Goal: Connect with others: Connect with others

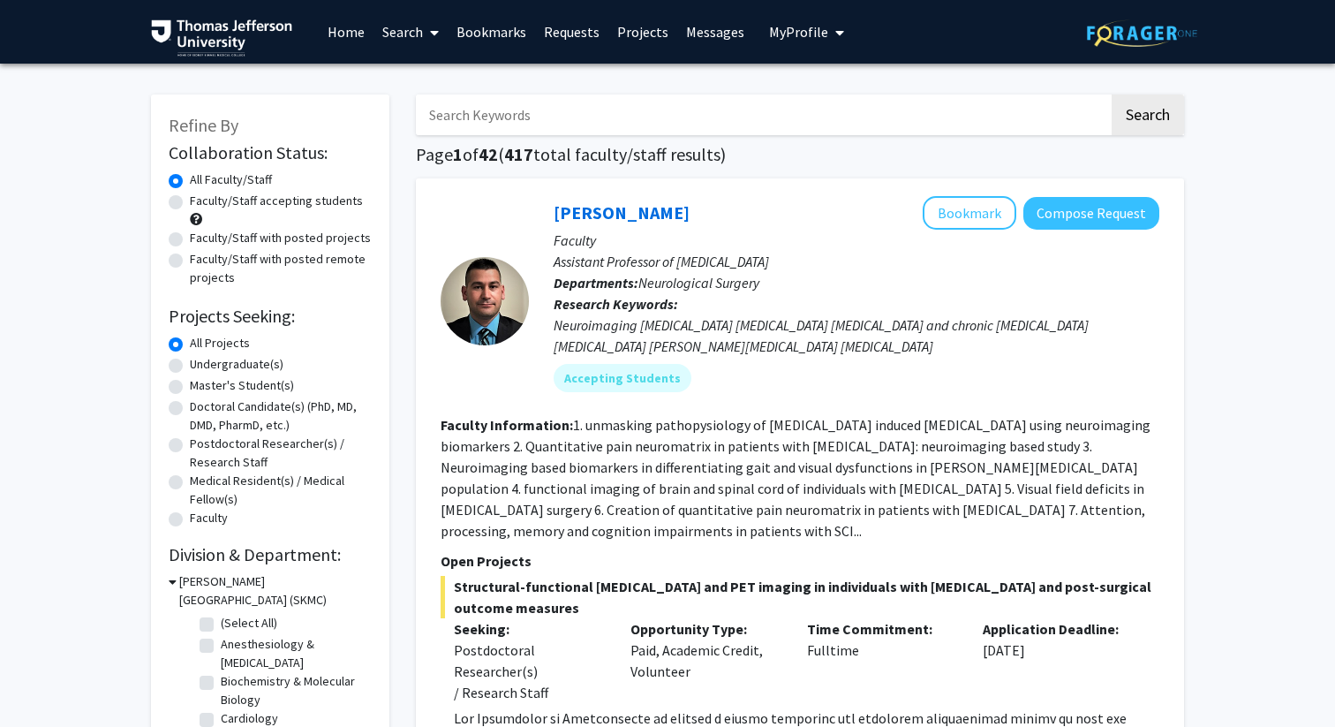
click at [698, 46] on link "Messages" at bounding box center [715, 32] width 76 height 62
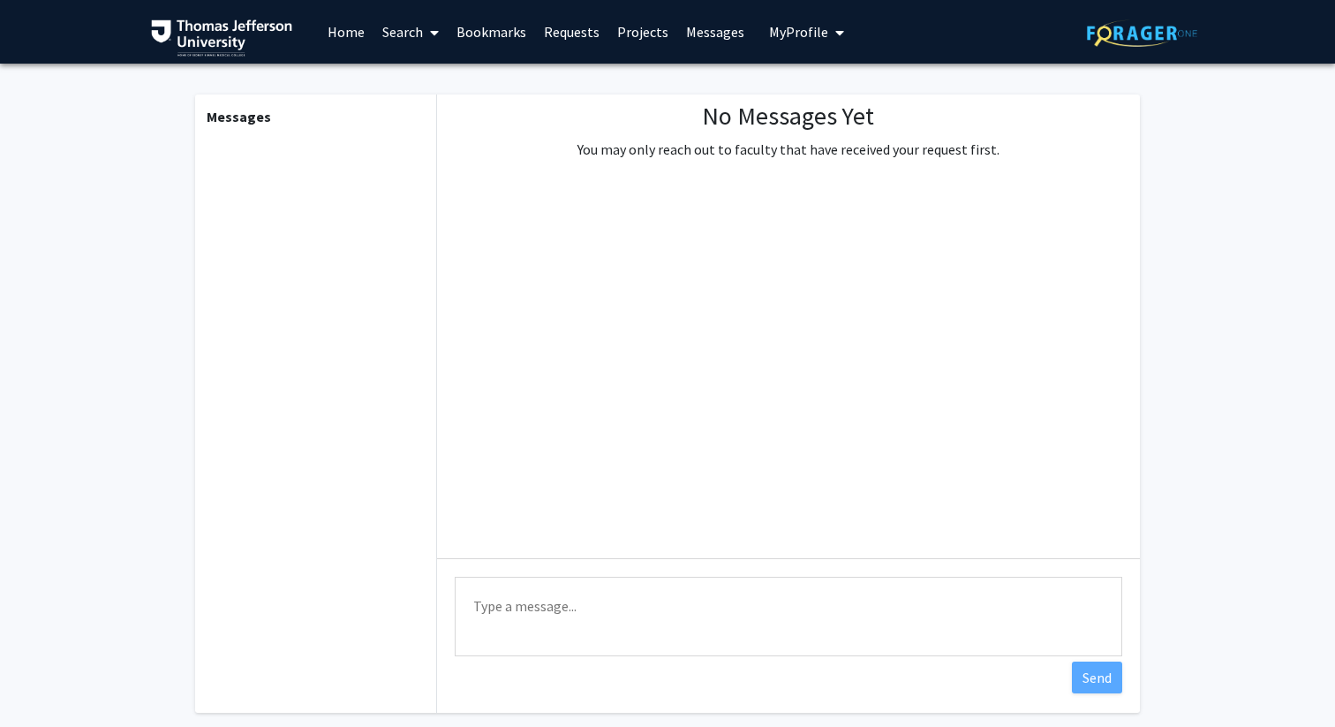
click at [666, 31] on link "Projects" at bounding box center [642, 32] width 69 height 62
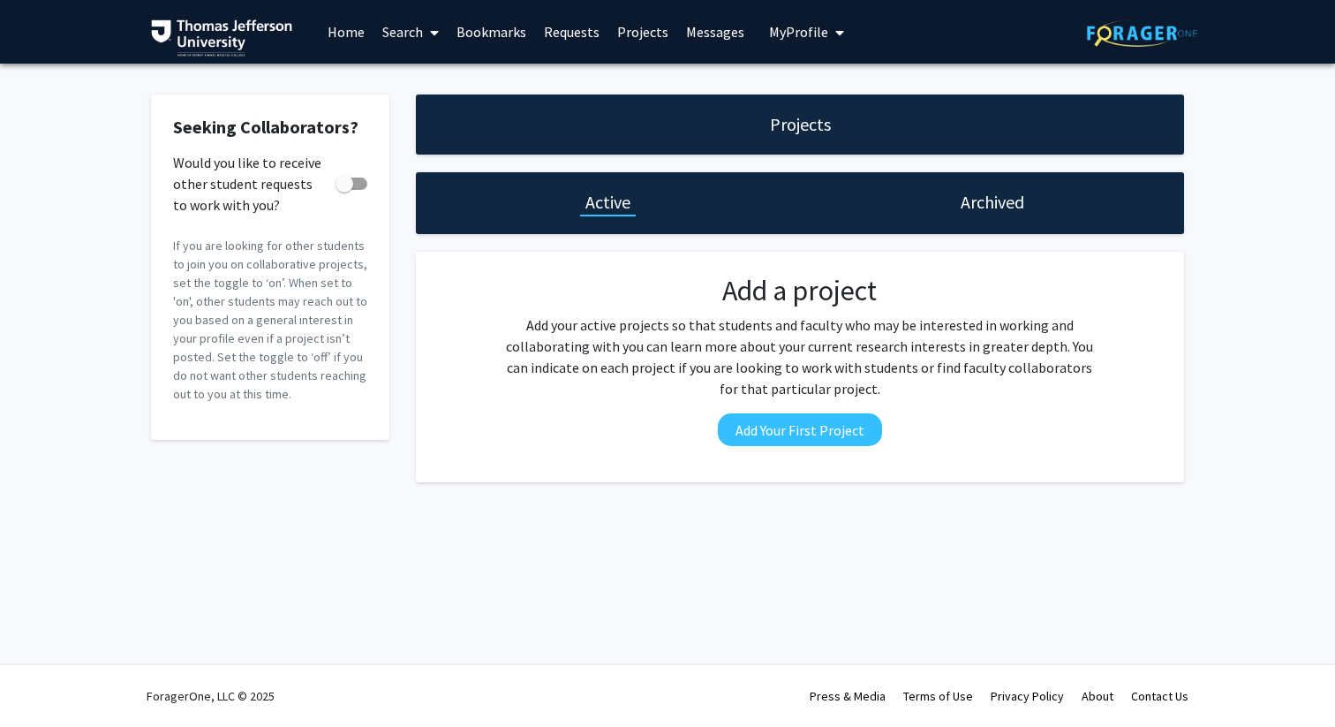
click at [575, 30] on link "Requests" at bounding box center [571, 32] width 73 height 62
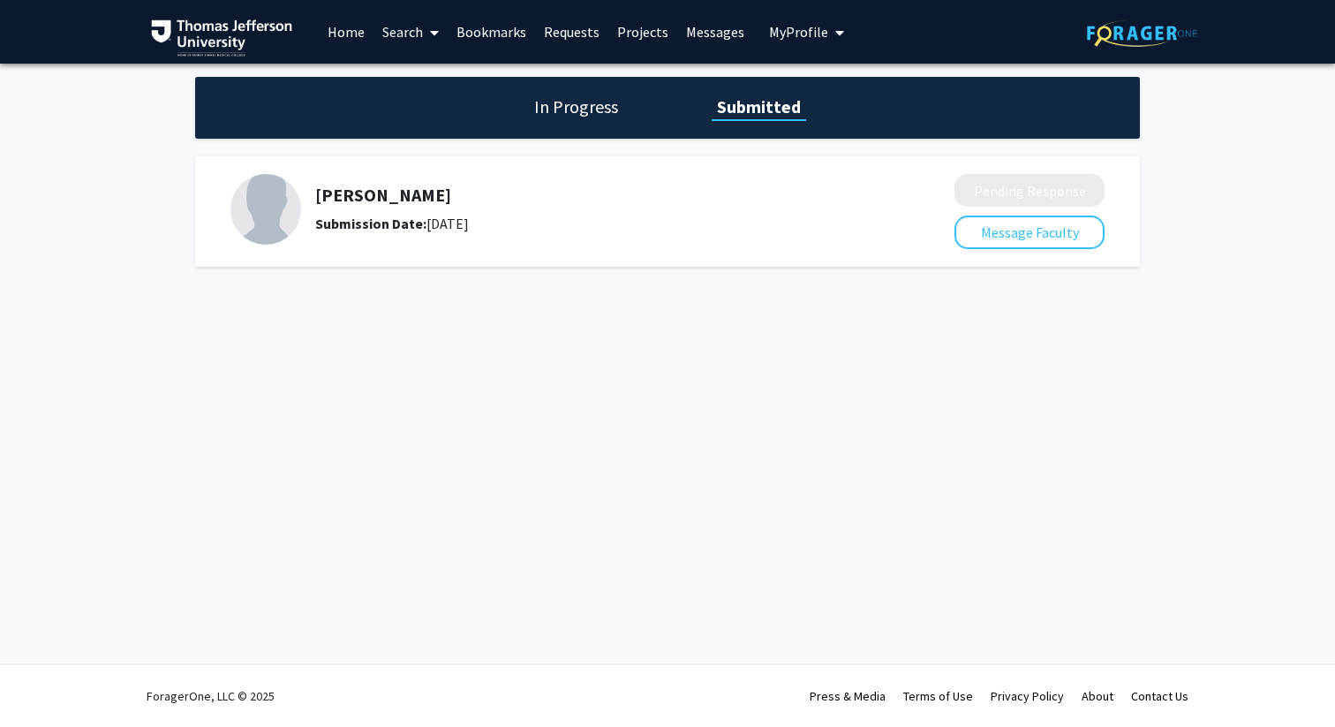
click at [533, 194] on h5 "Danielle Tholey" at bounding box center [588, 195] width 546 height 21
click at [1015, 229] on button "Message Faculty" at bounding box center [1029, 232] width 150 height 34
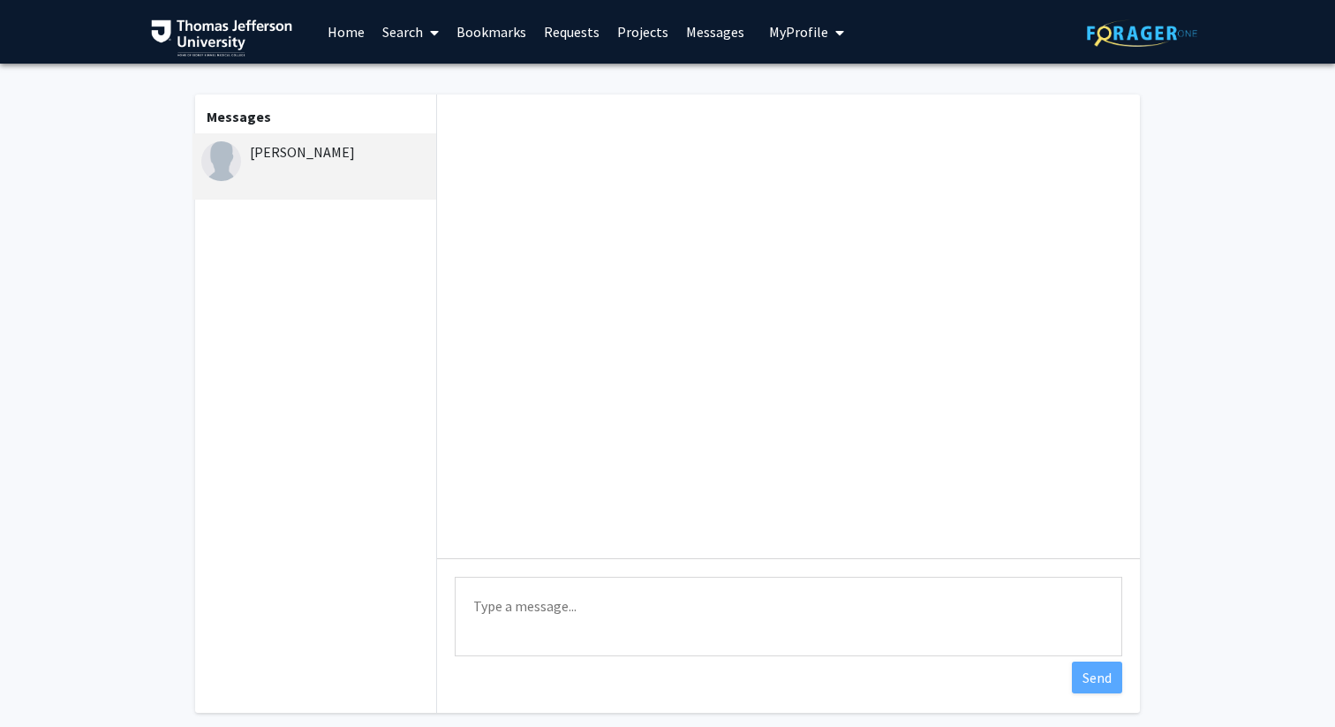
click at [684, 26] on link "Messages" at bounding box center [715, 32] width 76 height 62
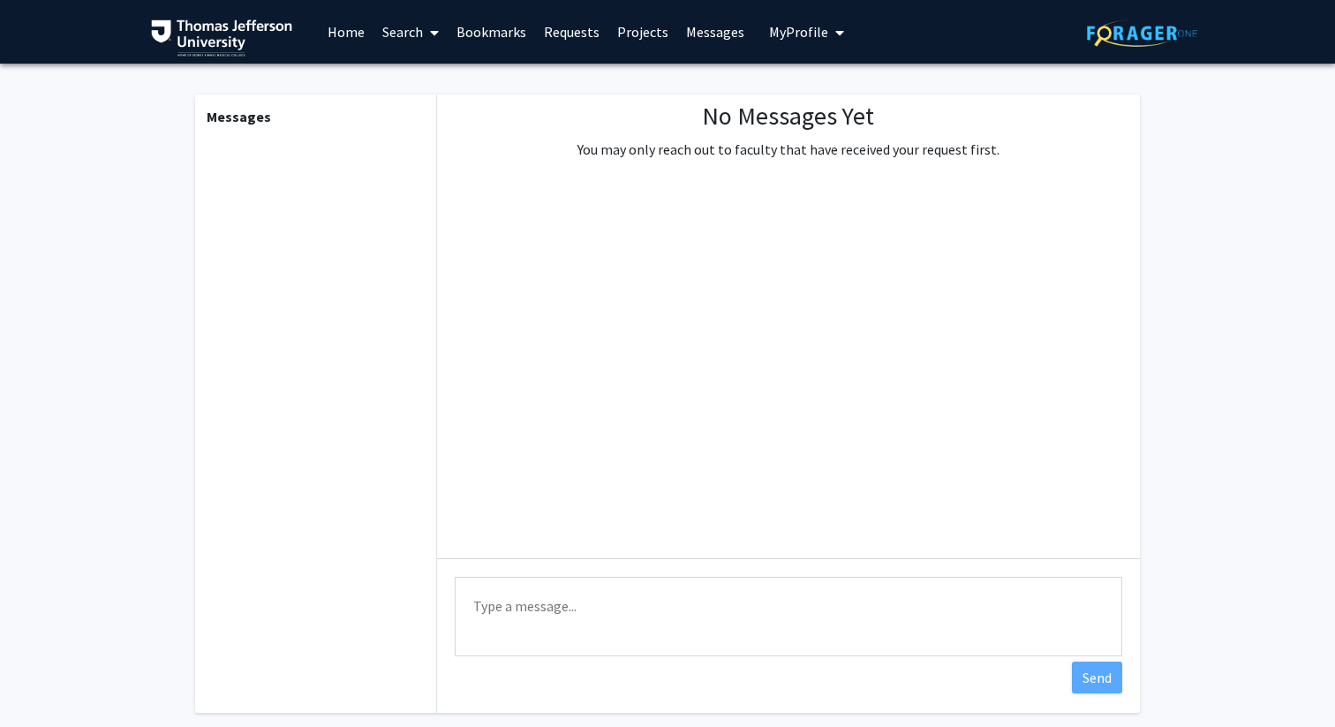
click at [627, 33] on link "Projects" at bounding box center [642, 32] width 69 height 62
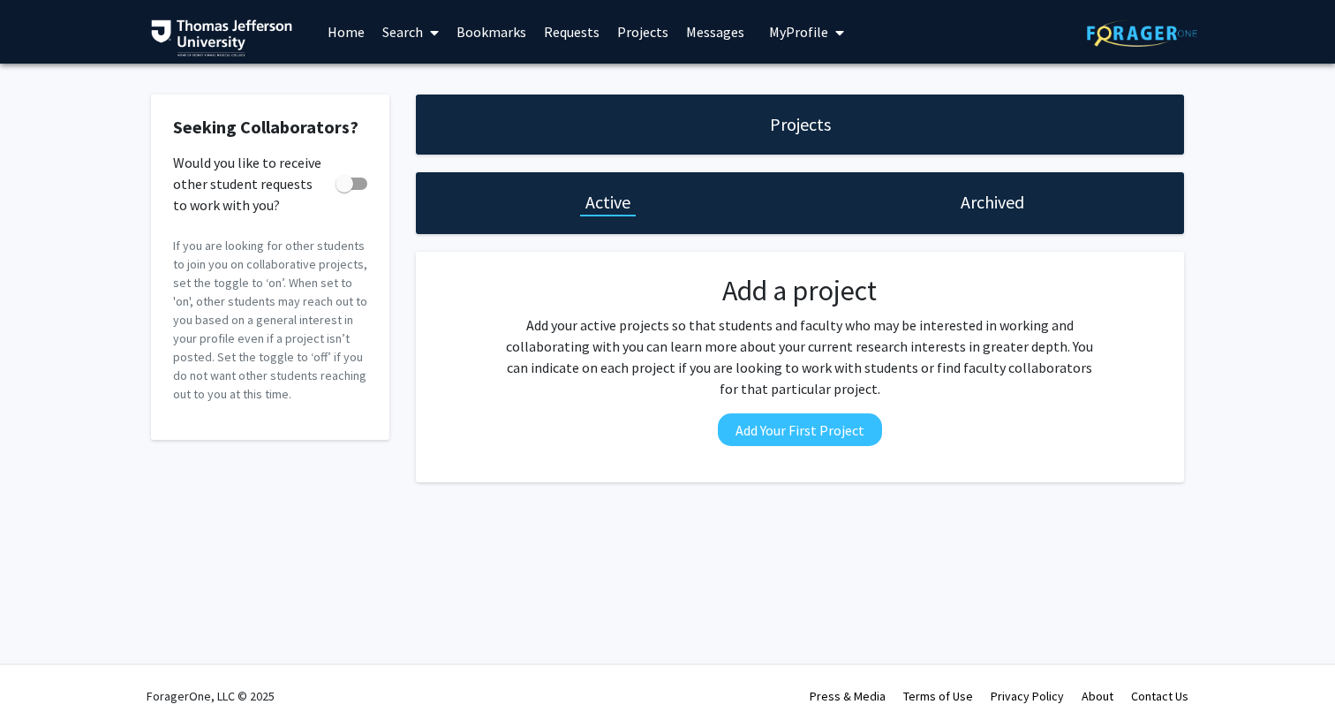
click at [574, 28] on link "Requests" at bounding box center [571, 32] width 73 height 62
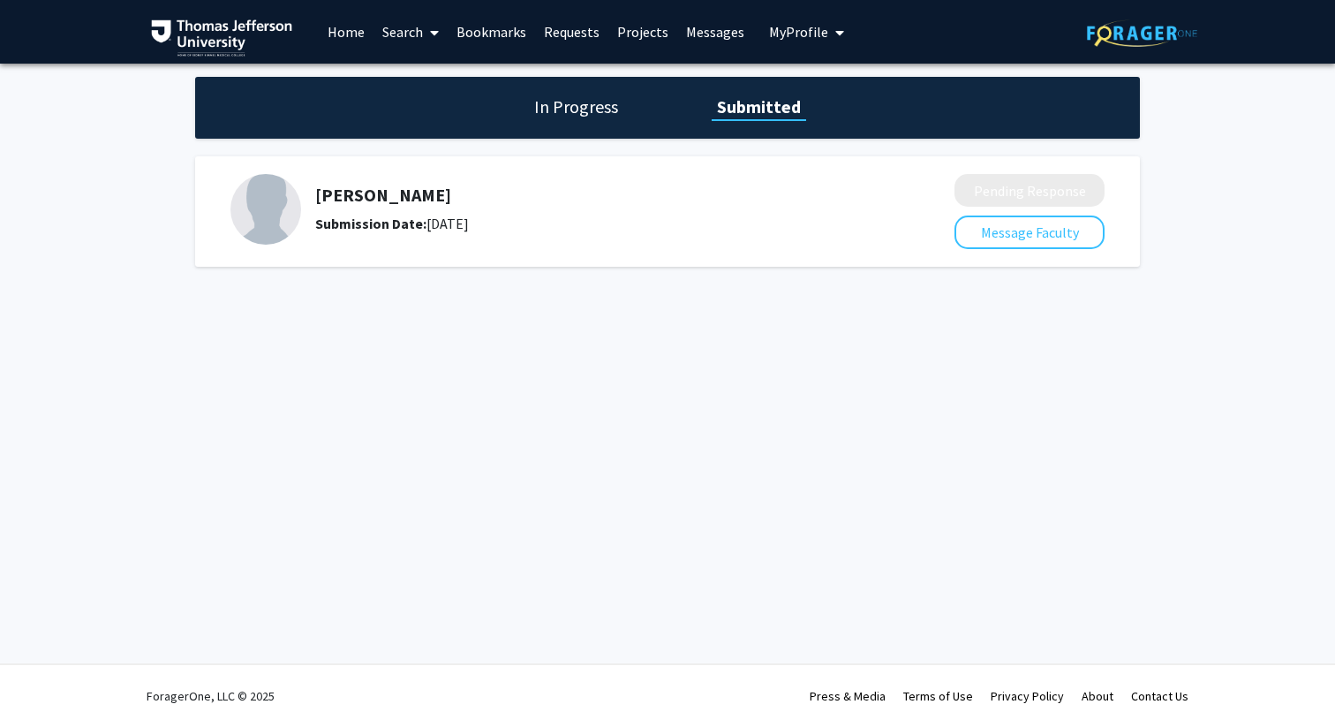
click at [508, 27] on link "Bookmarks" at bounding box center [491, 32] width 87 height 62
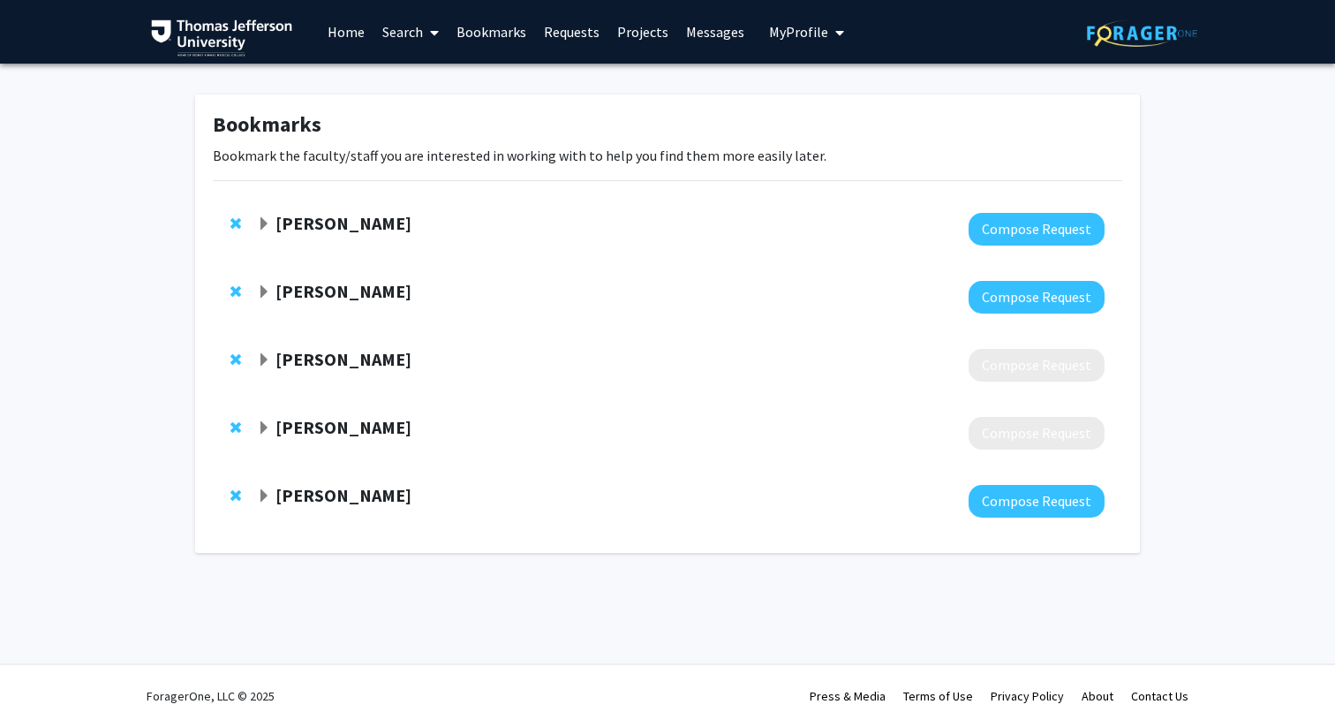
click at [561, 30] on link "Requests" at bounding box center [571, 32] width 73 height 62
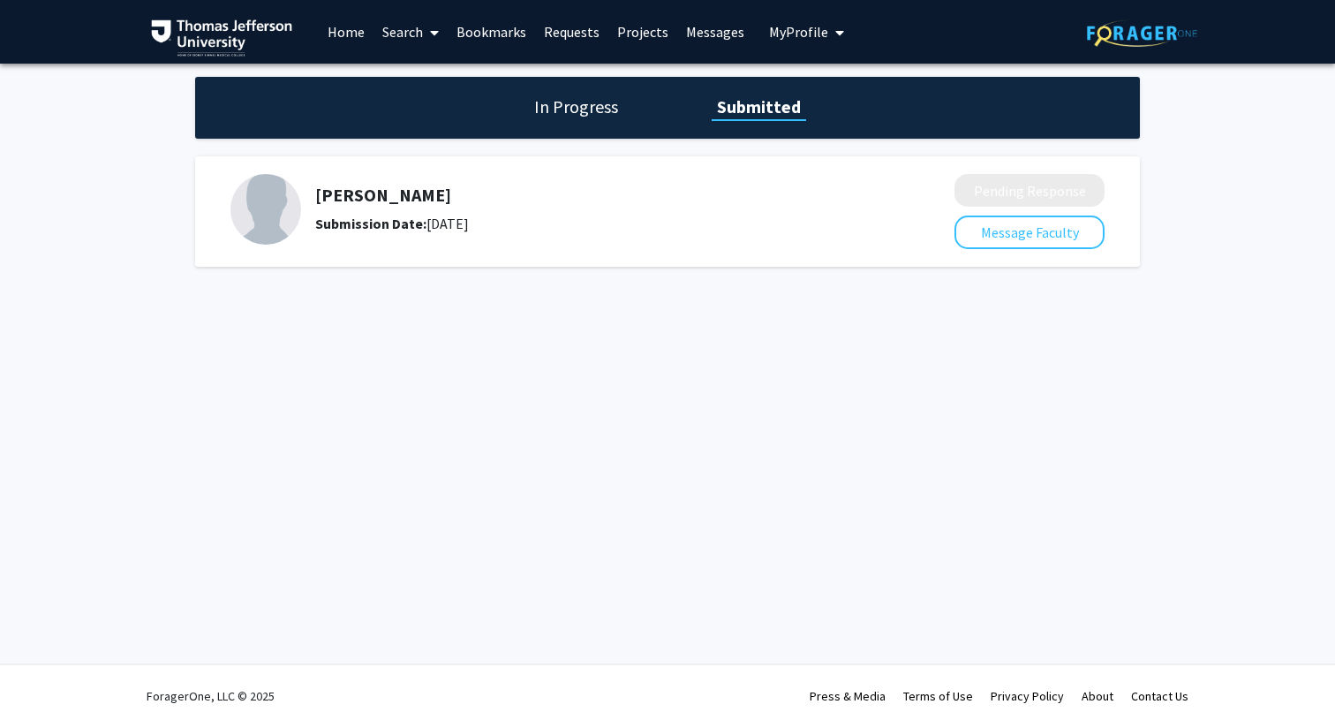
click at [403, 43] on link "Search" at bounding box center [410, 32] width 74 height 62
click at [391, 37] on link "Search" at bounding box center [410, 32] width 74 height 62
click at [342, 26] on link "Home" at bounding box center [346, 32] width 55 height 62
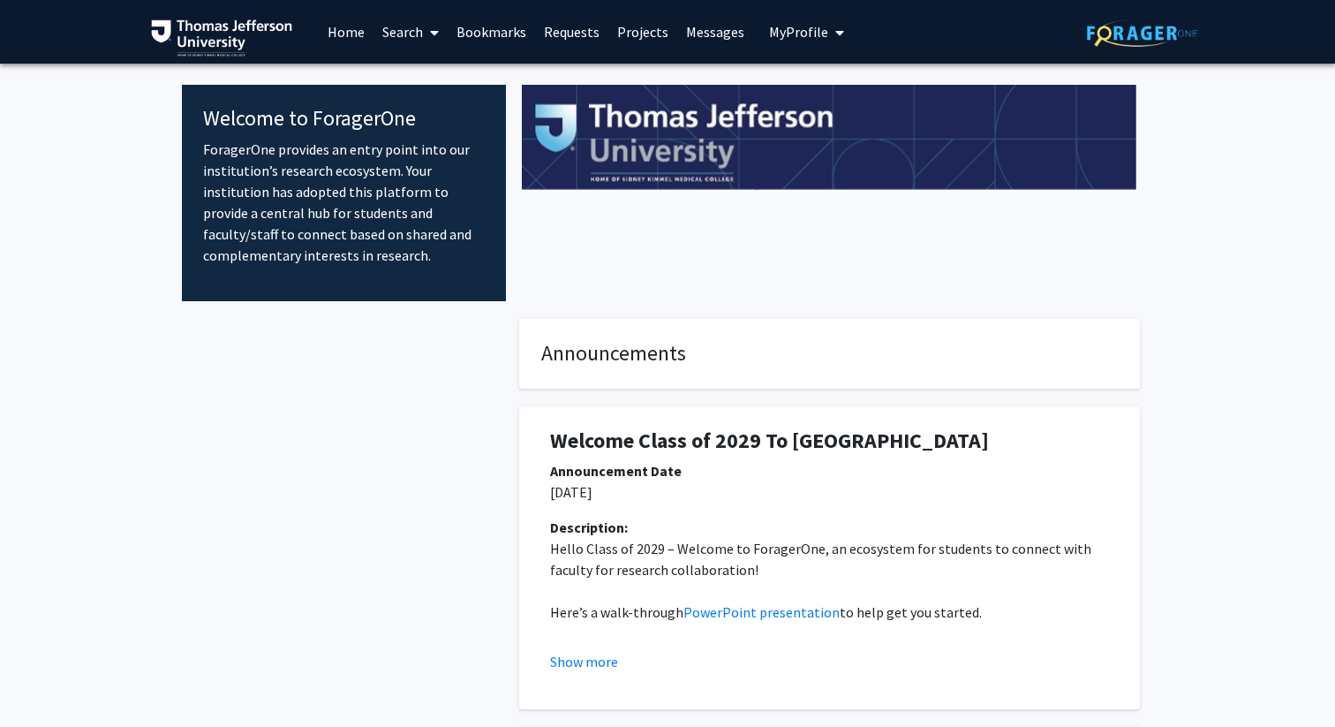
click at [546, 31] on link "Requests" at bounding box center [571, 32] width 73 height 62
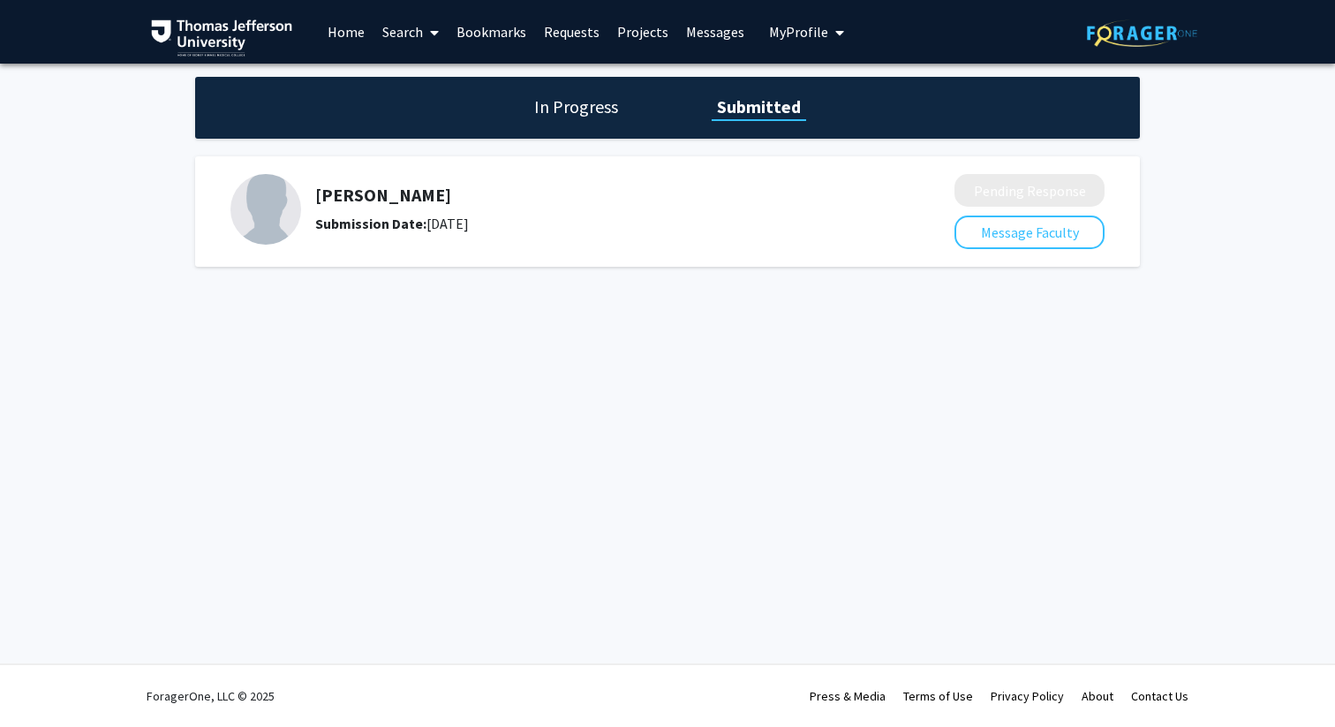
click at [501, 40] on link "Bookmarks" at bounding box center [491, 32] width 87 height 62
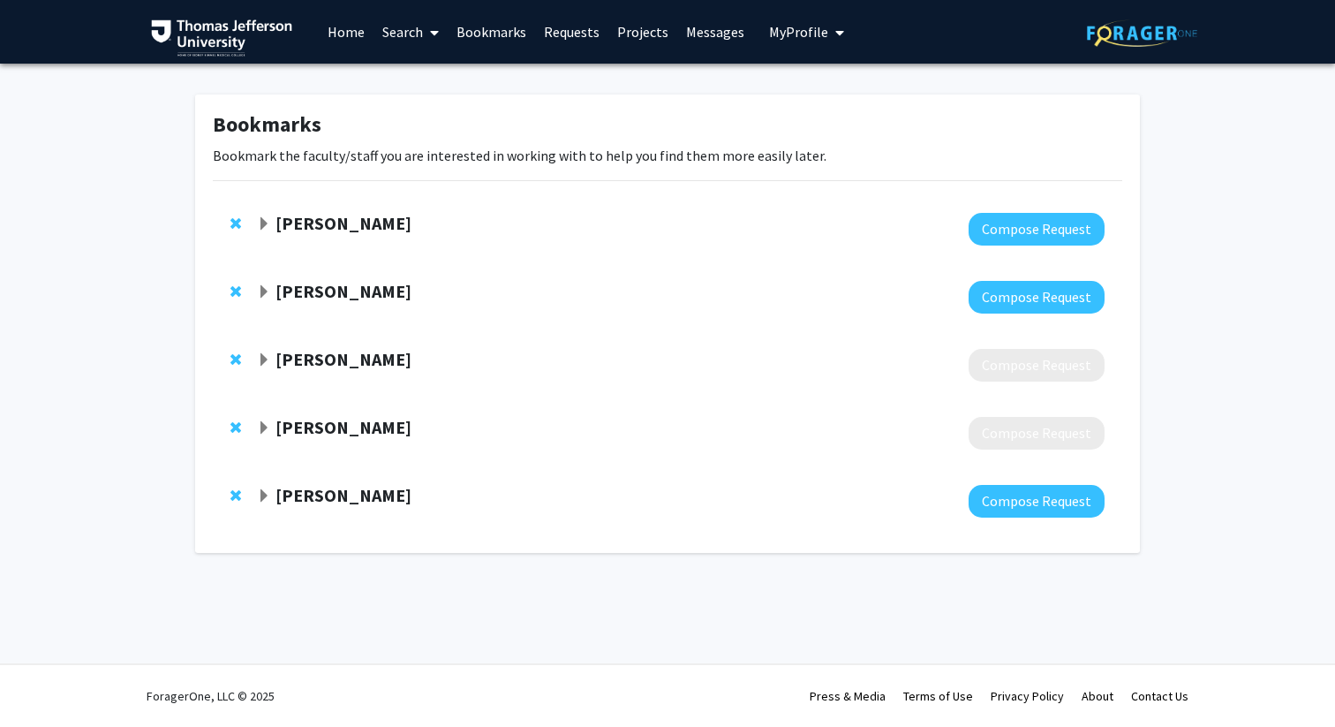
click at [324, 362] on strong "[PERSON_NAME]" at bounding box center [343, 359] width 136 height 22
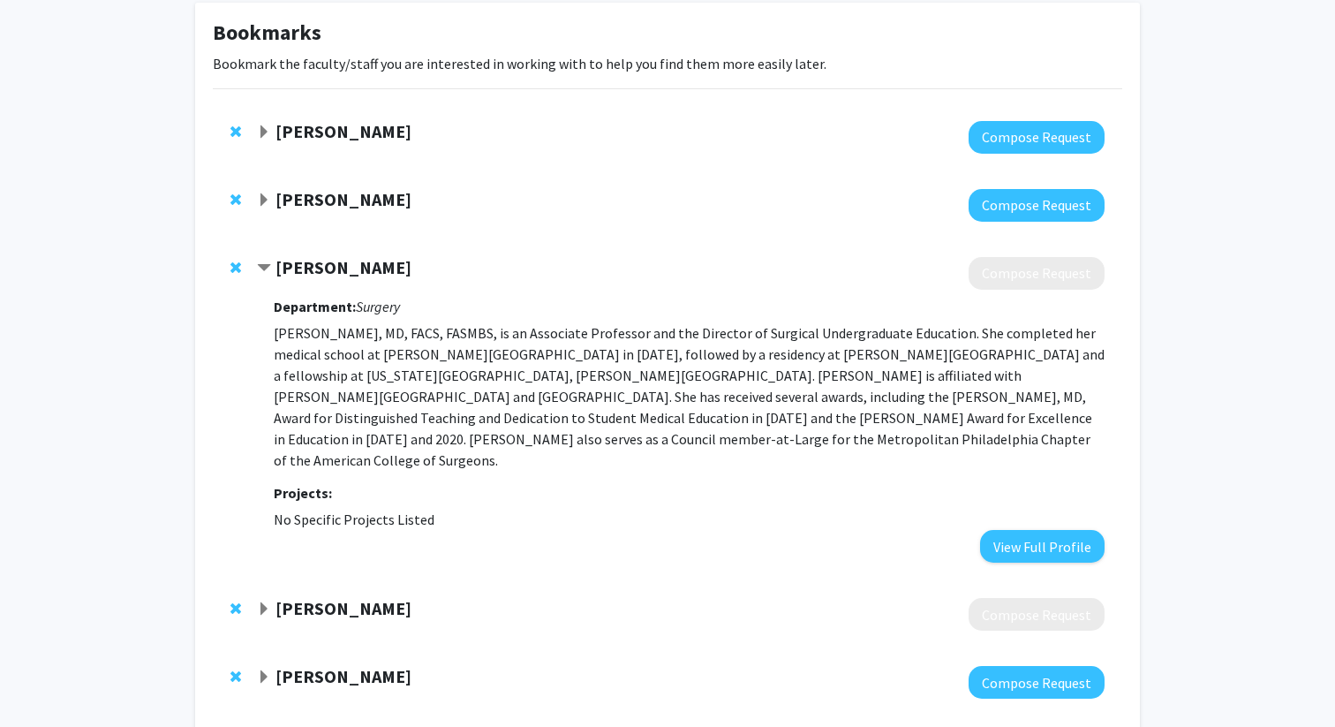
scroll to position [100, 0]
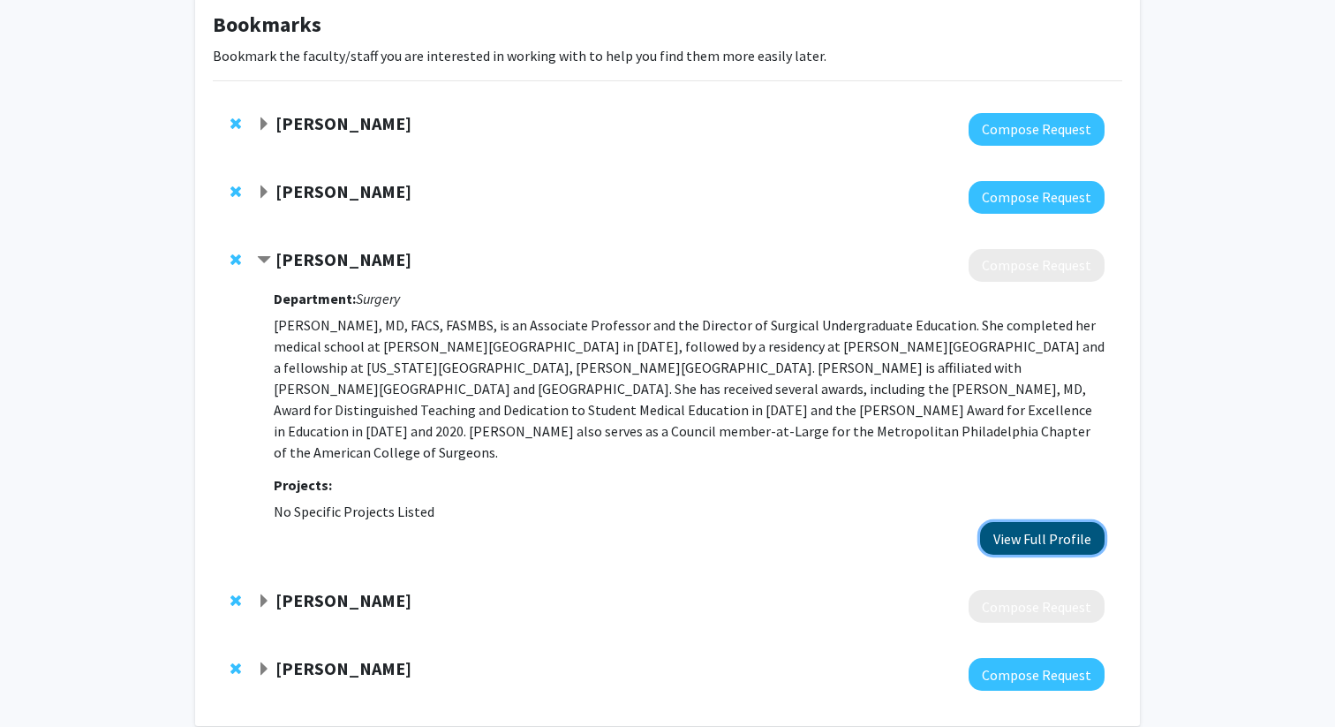
click at [1032, 524] on button "View Full Profile" at bounding box center [1042, 538] width 124 height 33
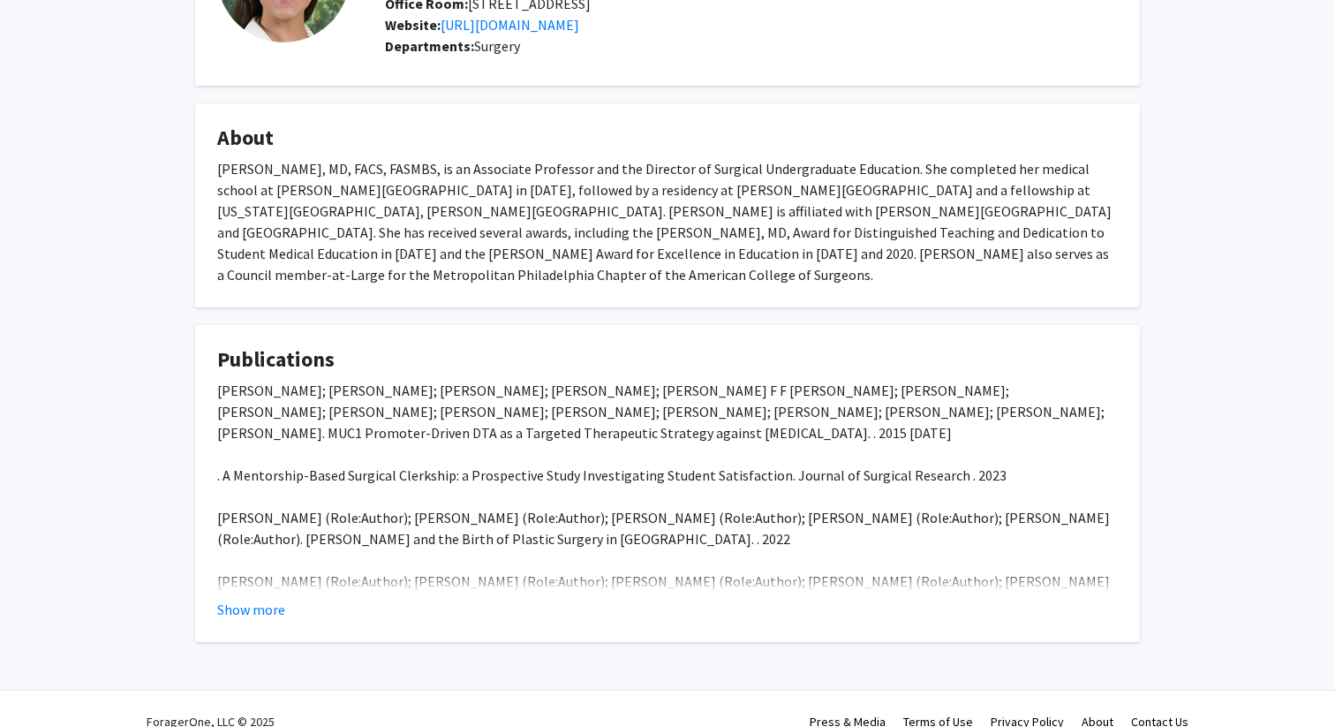
scroll to position [235, 0]
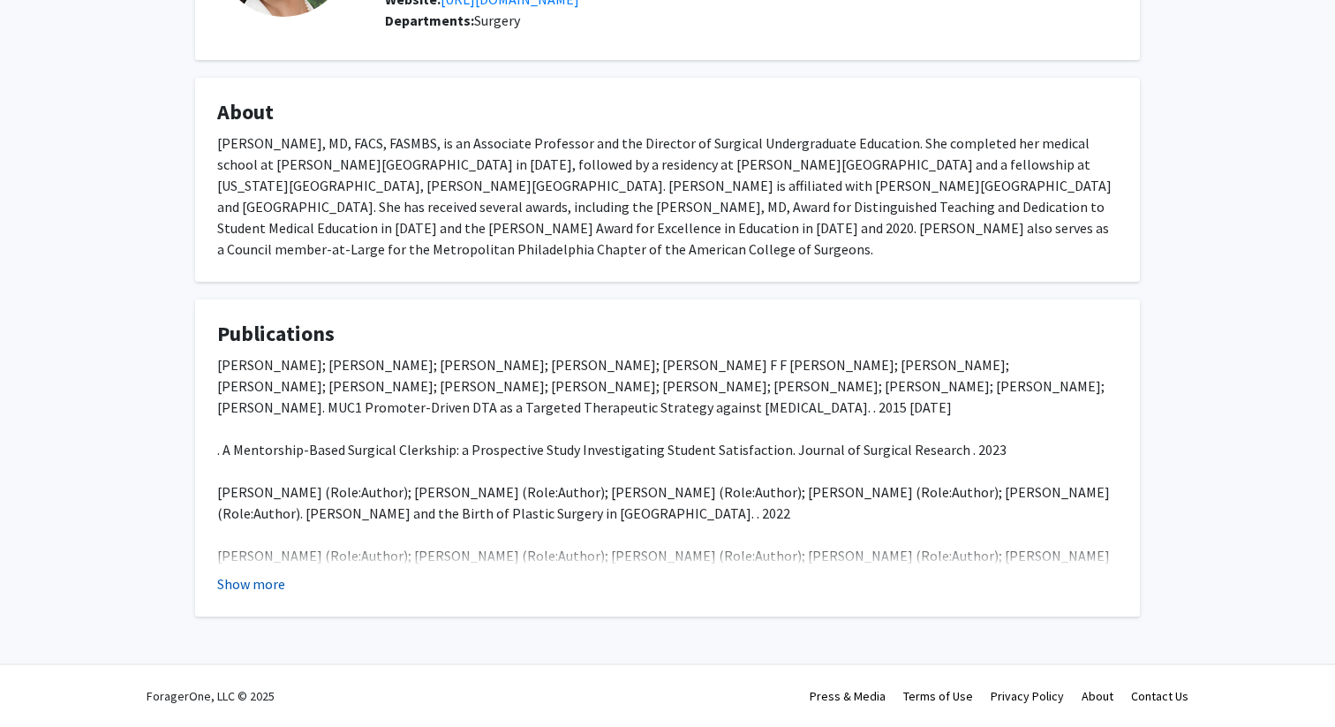
click at [272, 573] on button "Show more" at bounding box center [251, 583] width 68 height 21
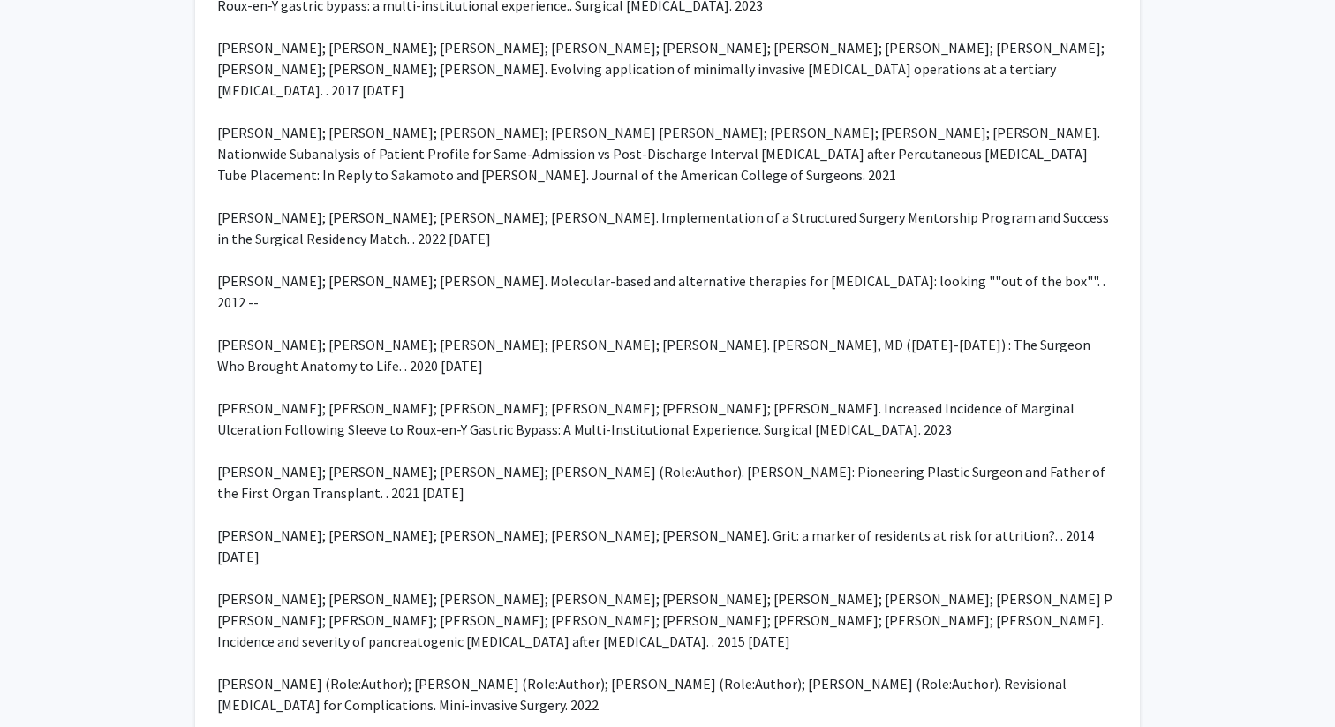
scroll to position [1158, 0]
